Goal: Information Seeking & Learning: Learn about a topic

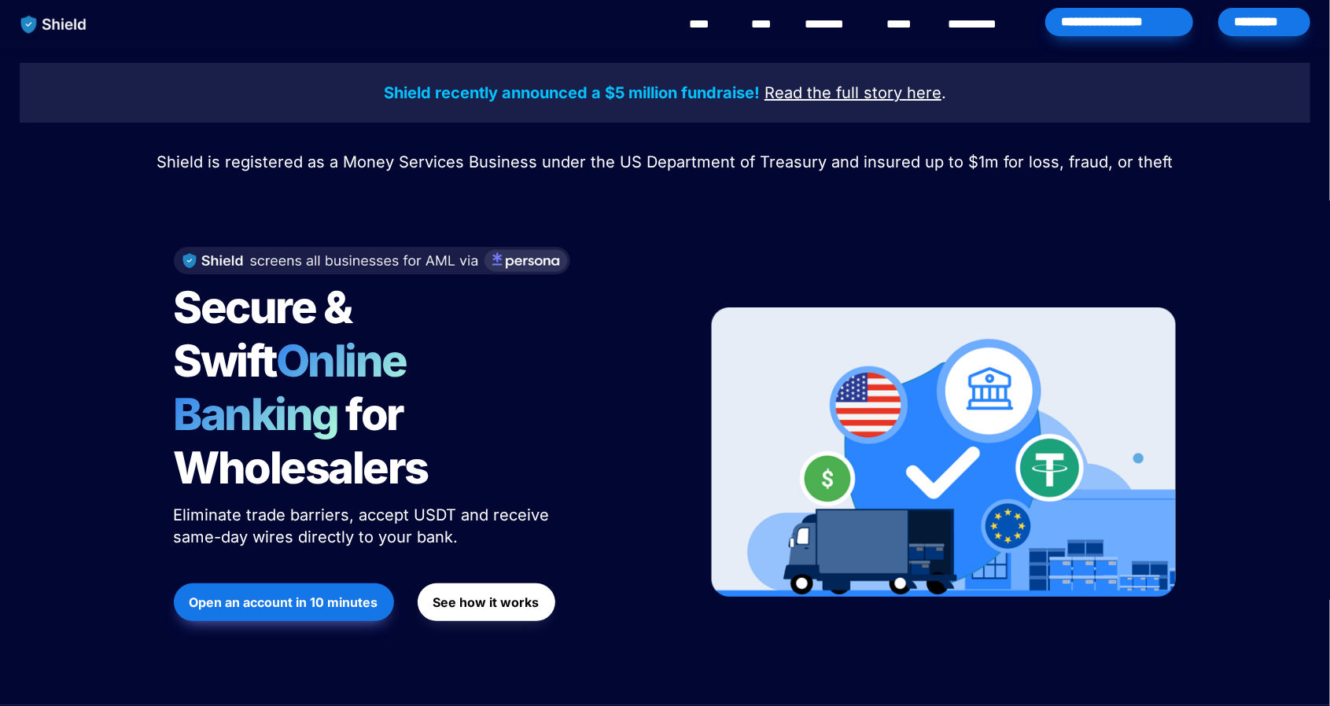
click at [888, 95] on u "Read the full story" at bounding box center [834, 92] width 138 height 19
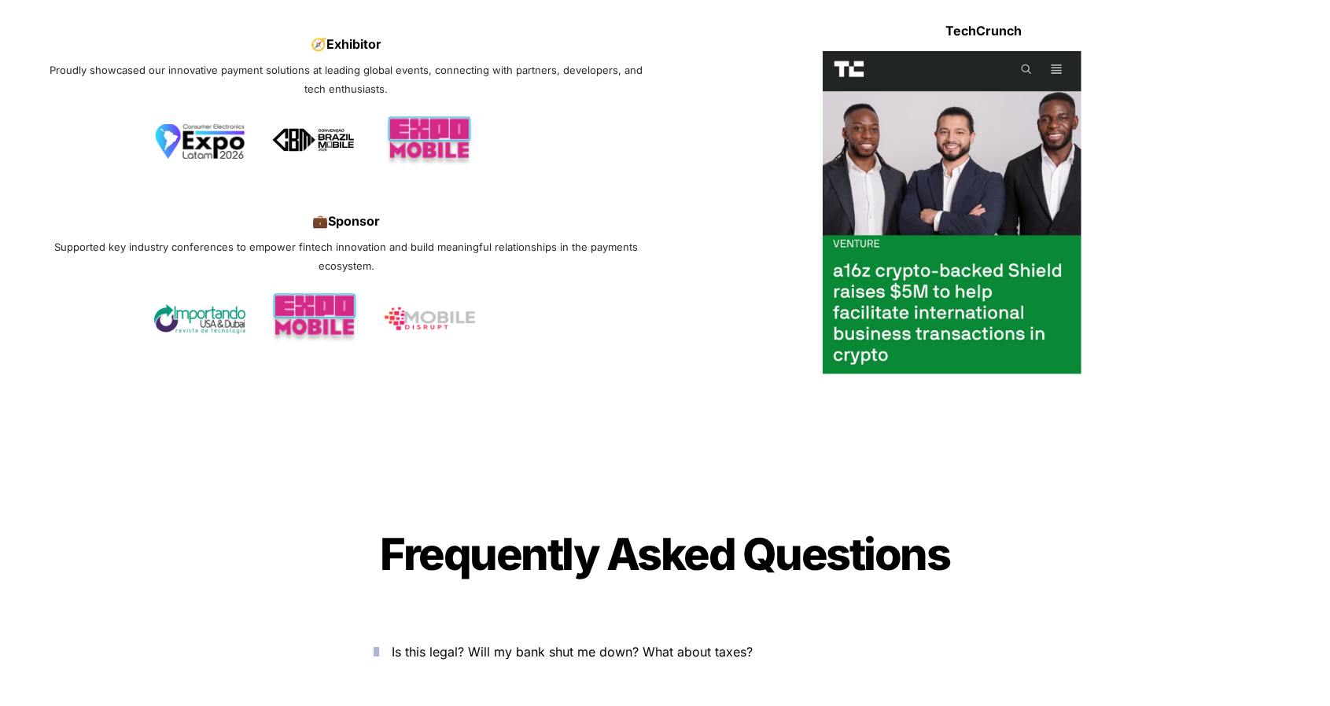
scroll to position [5191, 0]
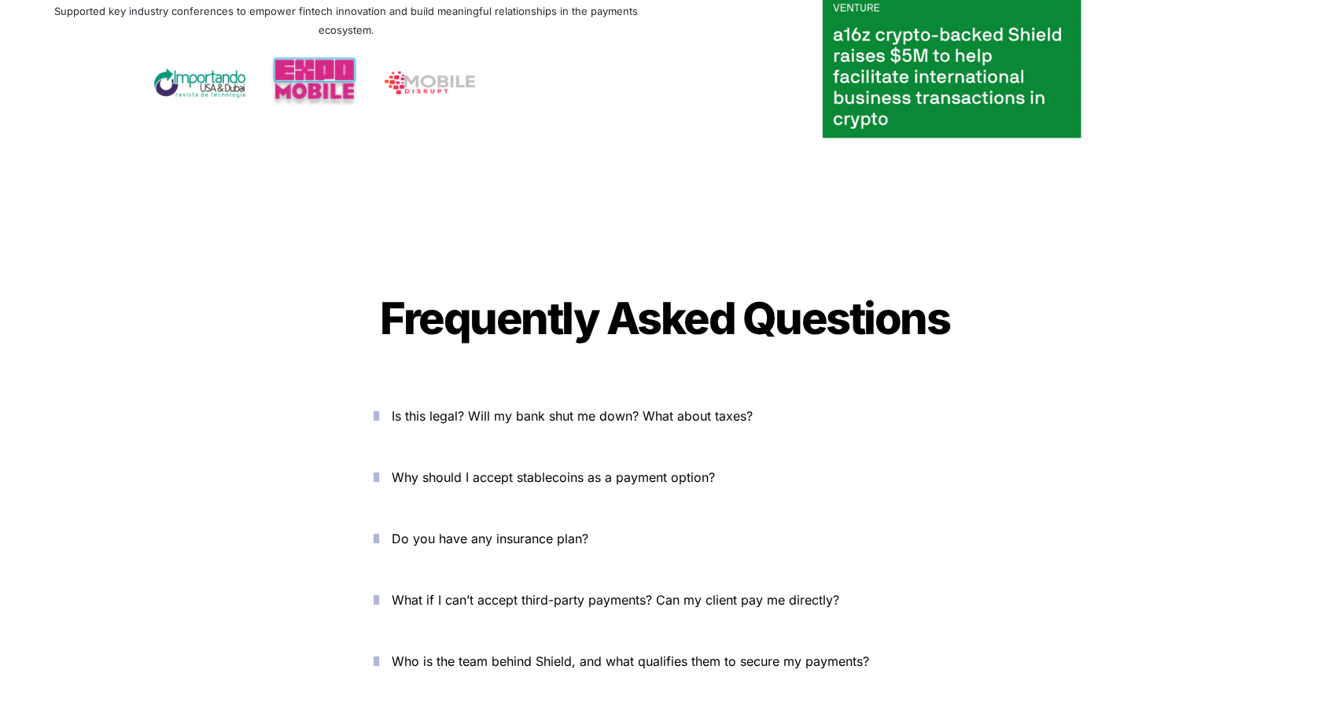
click at [500, 404] on p "Is this legal? Will my bank shut me down? What about taxes?" at bounding box center [674, 416] width 564 height 25
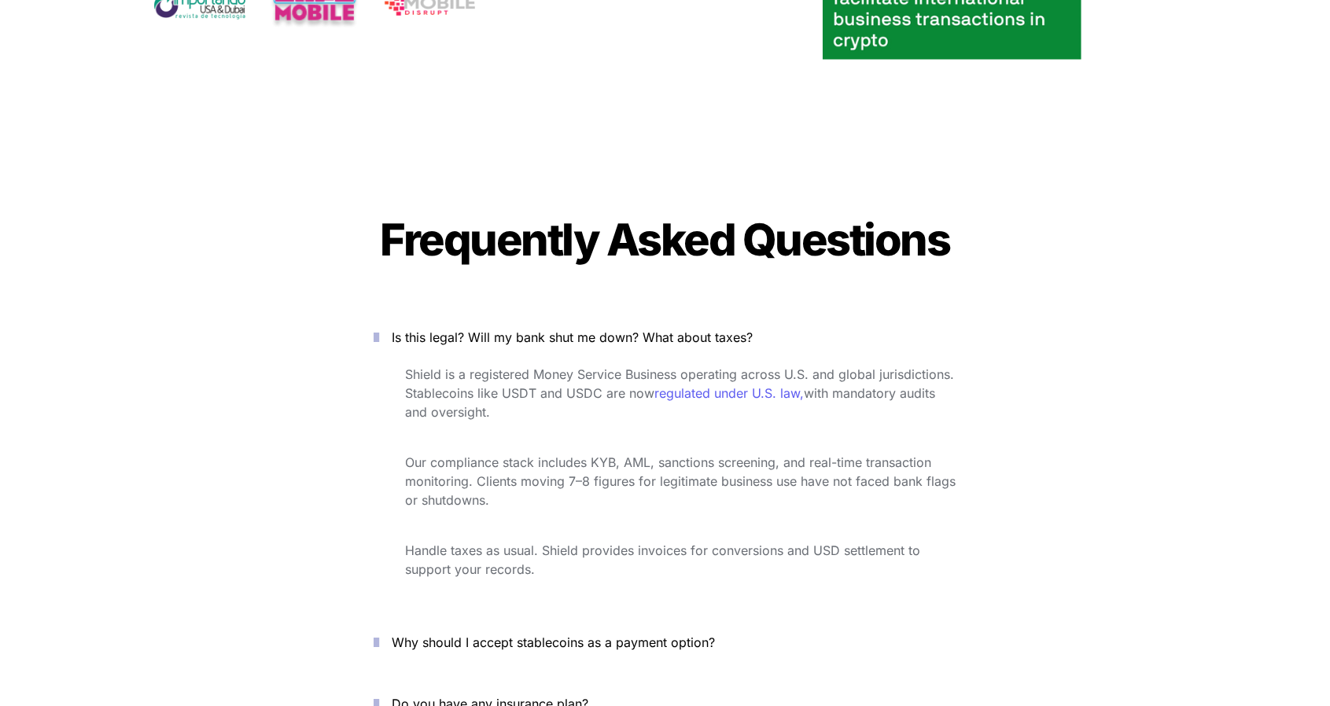
scroll to position [5427, 0]
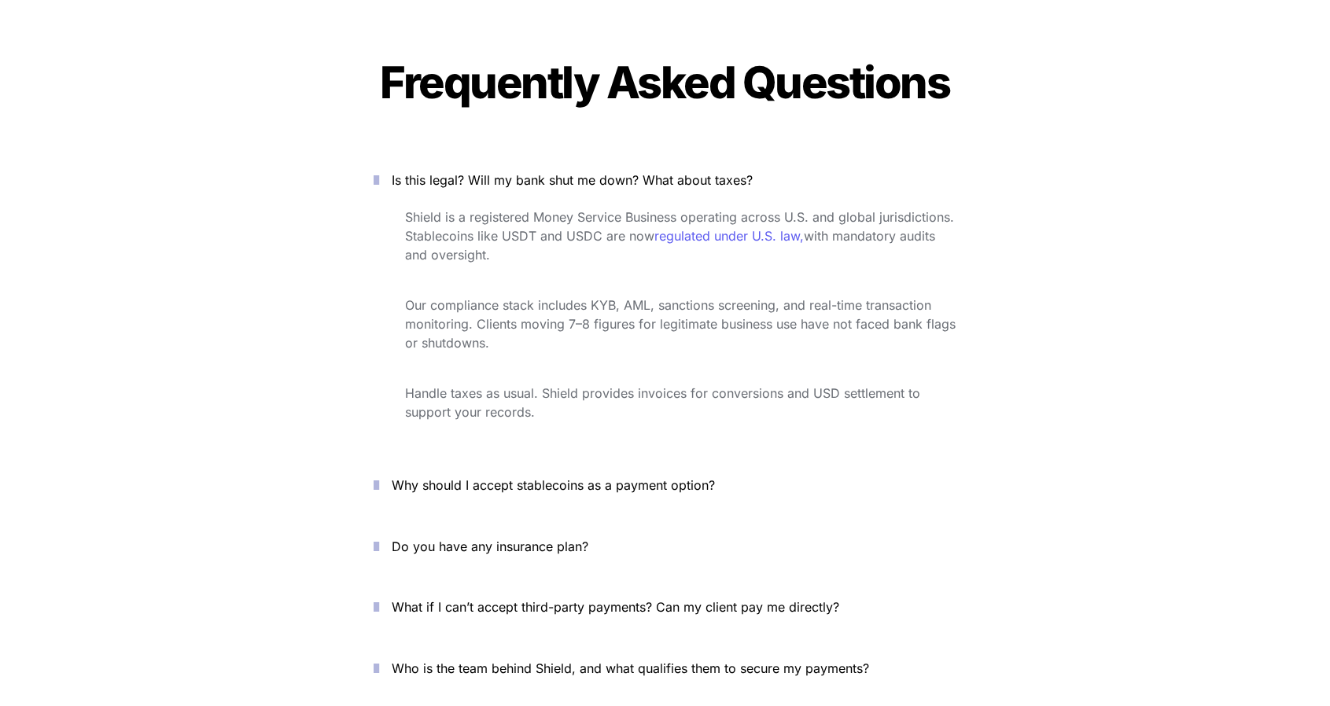
click at [529, 477] on span "Why should I accept stablecoins as a payment option?" at bounding box center [553, 485] width 323 height 16
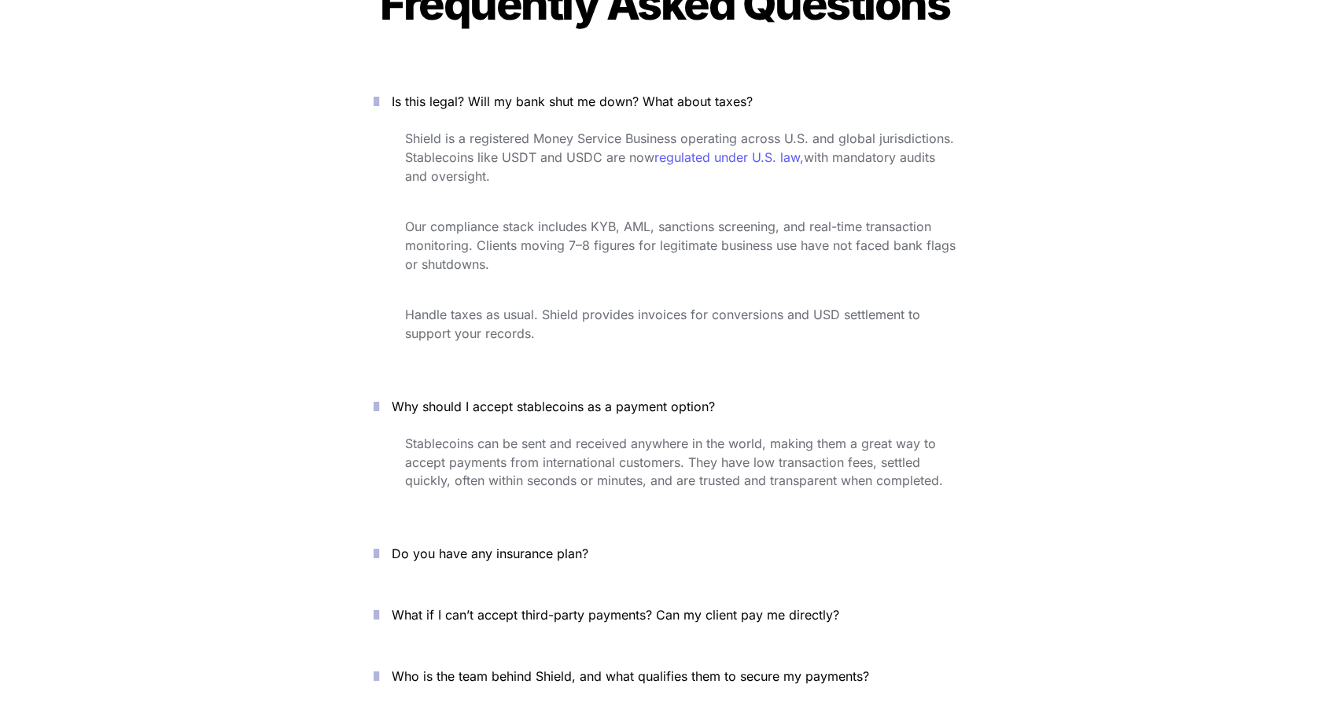
scroll to position [5663, 0]
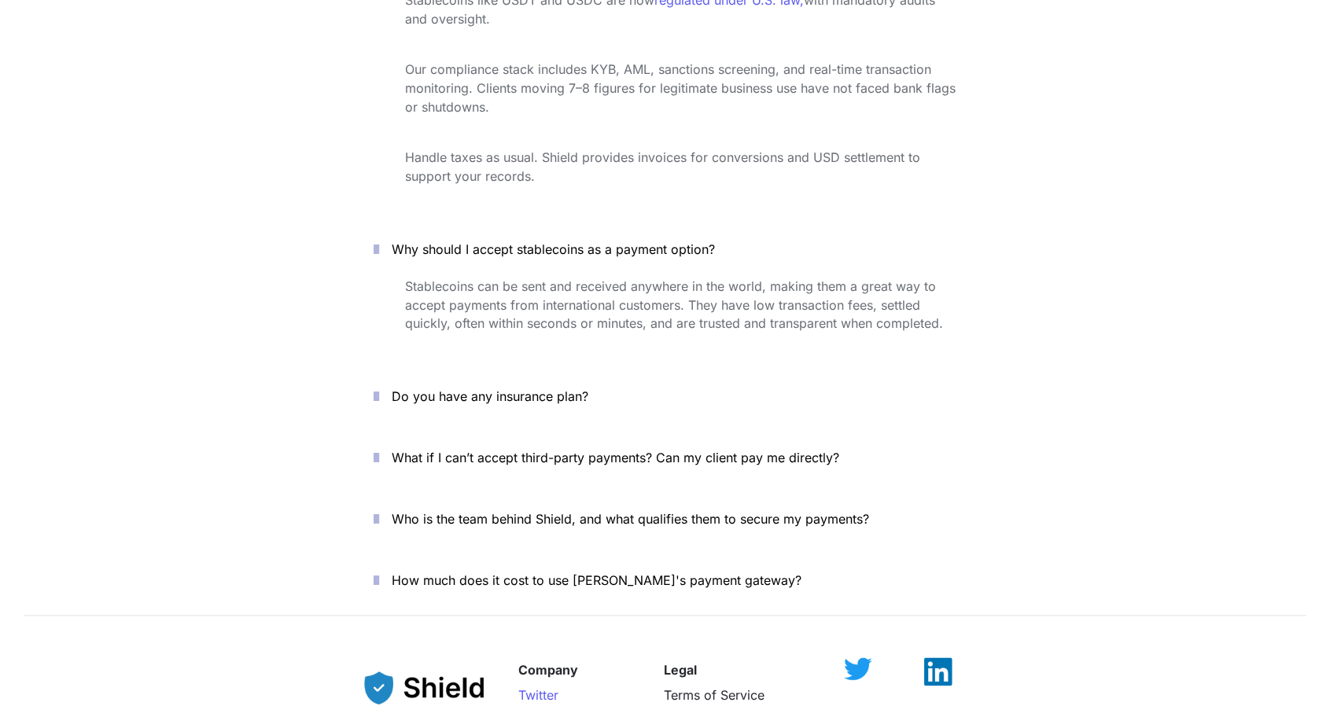
click at [560, 512] on span "Who is the team behind Shield, and what qualifies them to secure my payments?" at bounding box center [630, 520] width 477 height 16
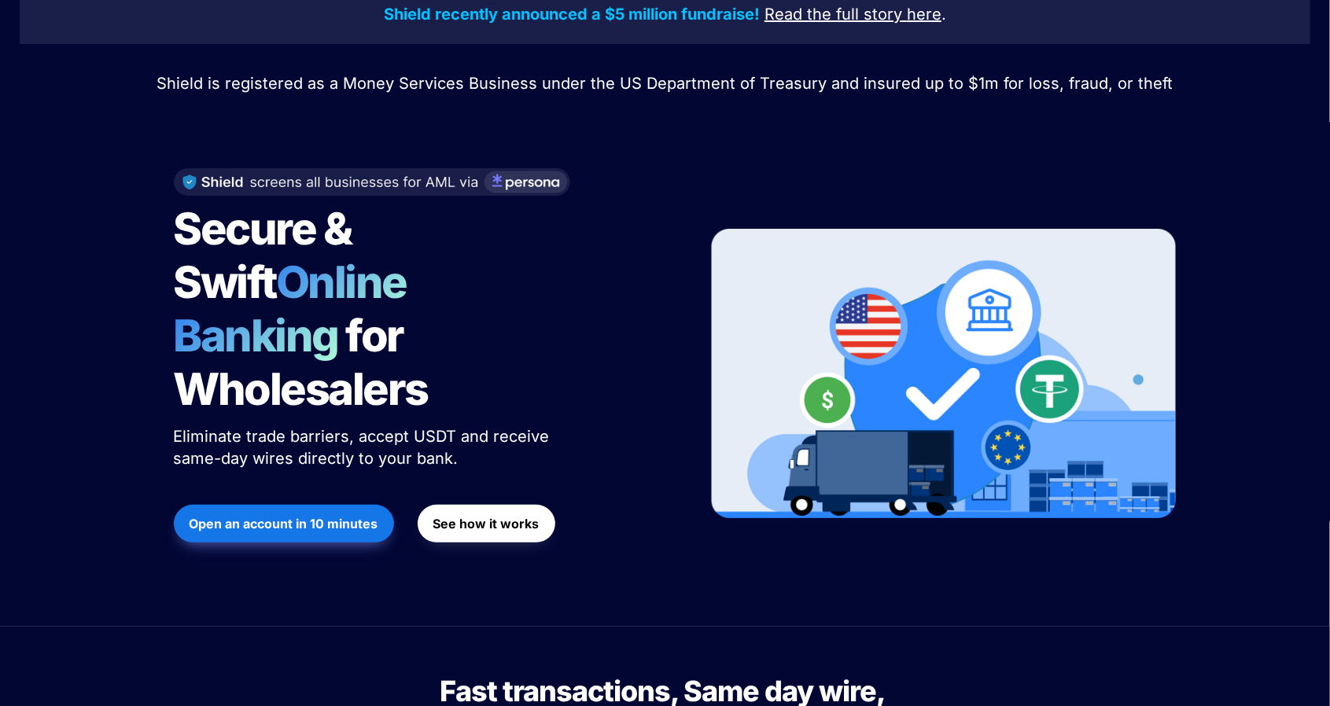
scroll to position [0, 0]
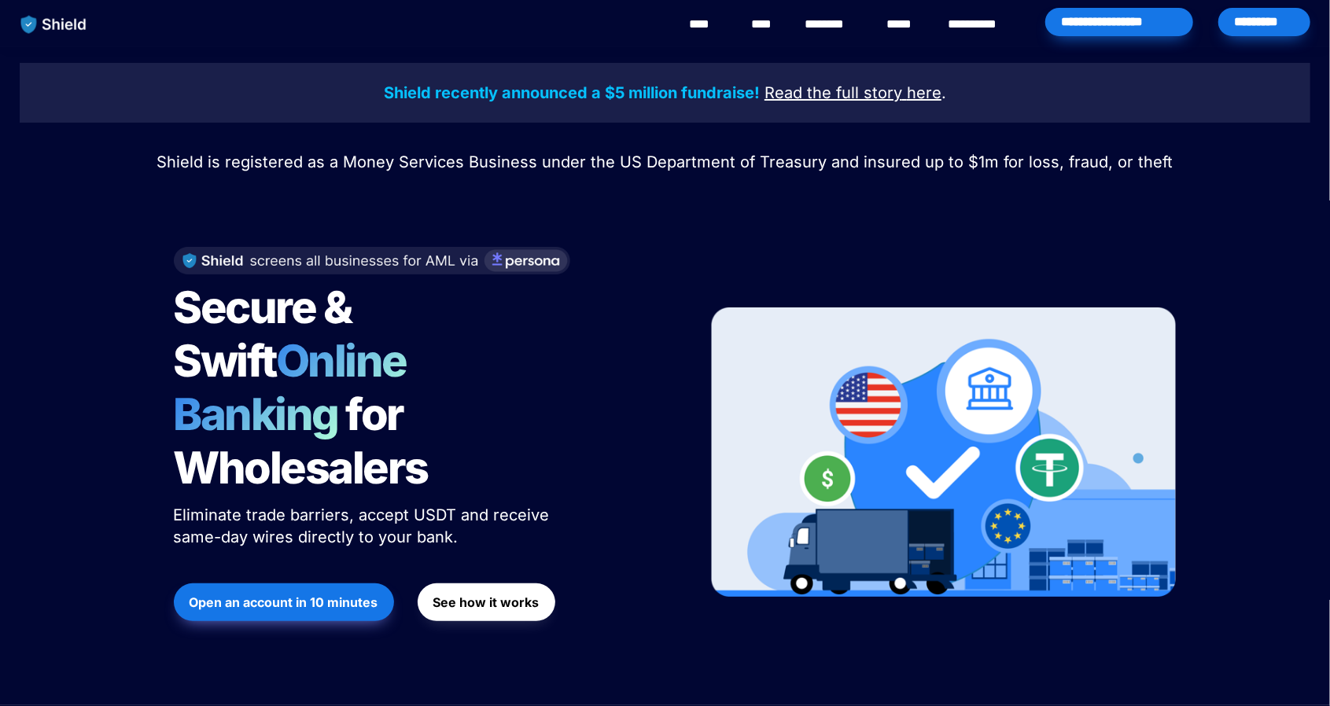
click at [851, 24] on link "********" at bounding box center [833, 24] width 56 height 19
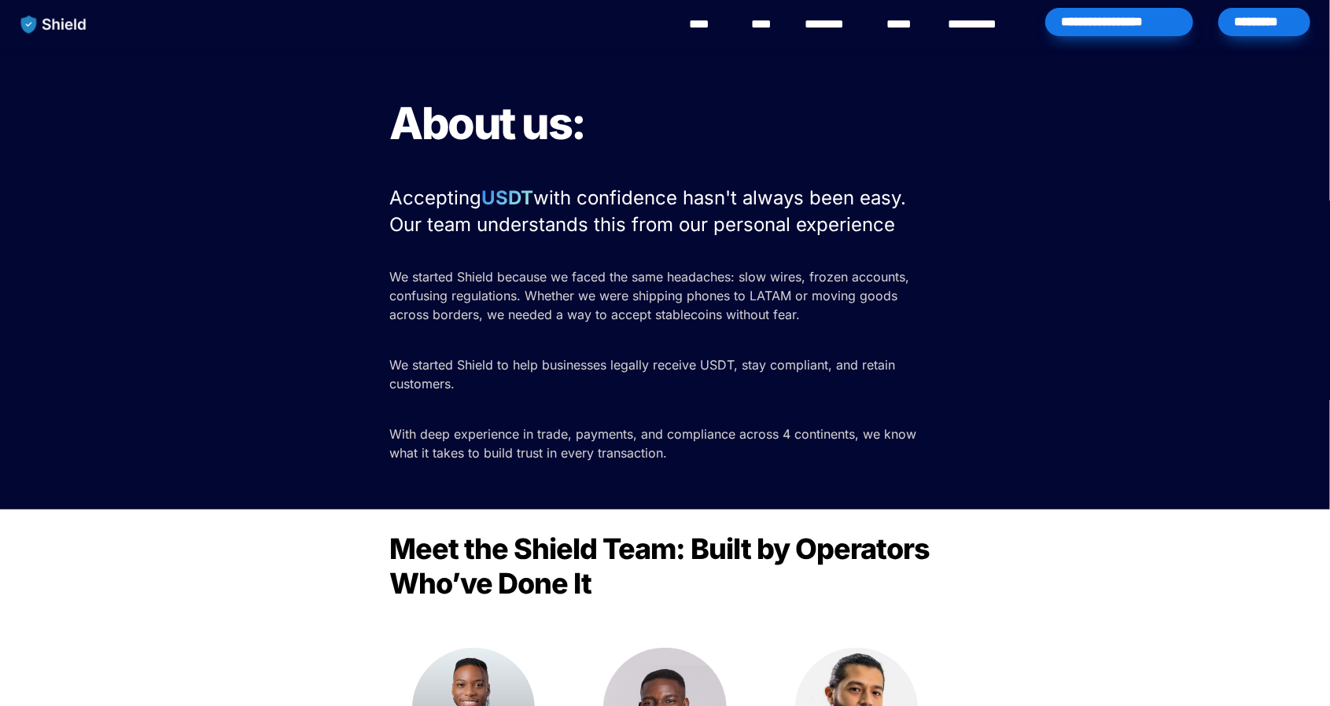
click at [757, 20] on link "****" at bounding box center [764, 24] width 27 height 19
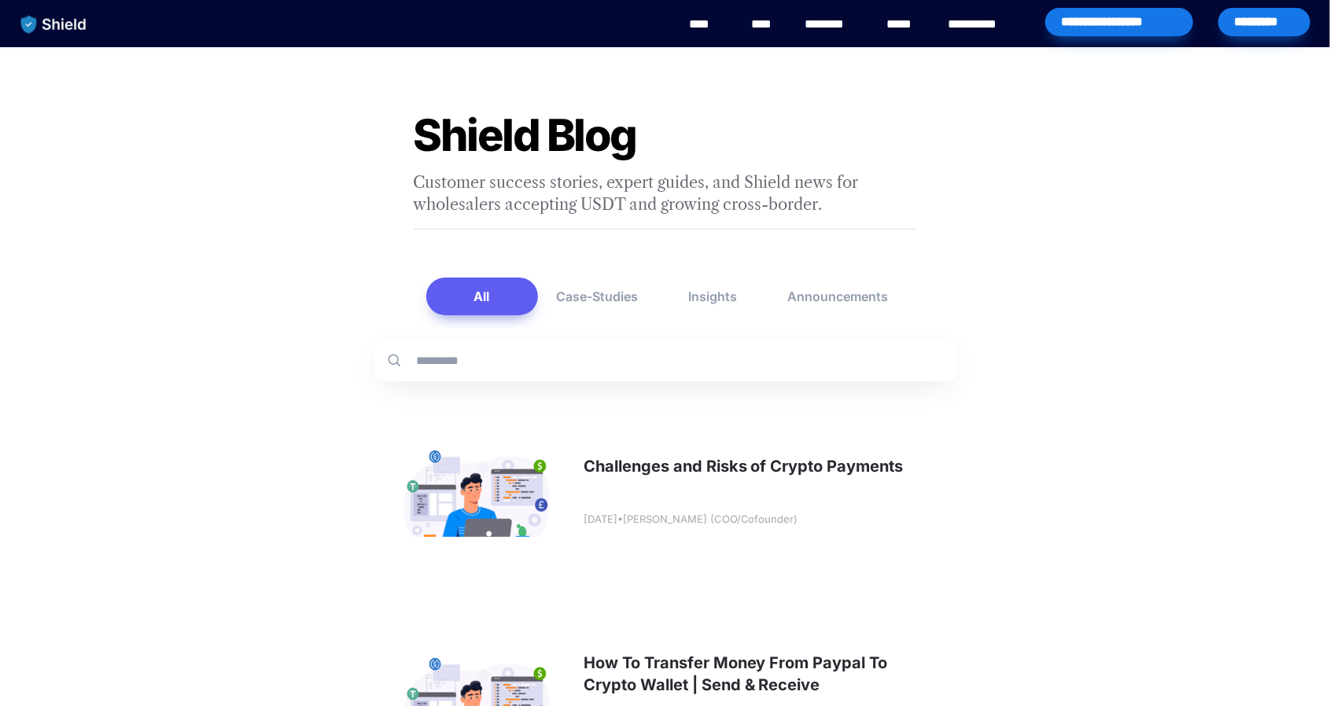
scroll to position [79, 0]
